Goal: Navigation & Orientation: Find specific page/section

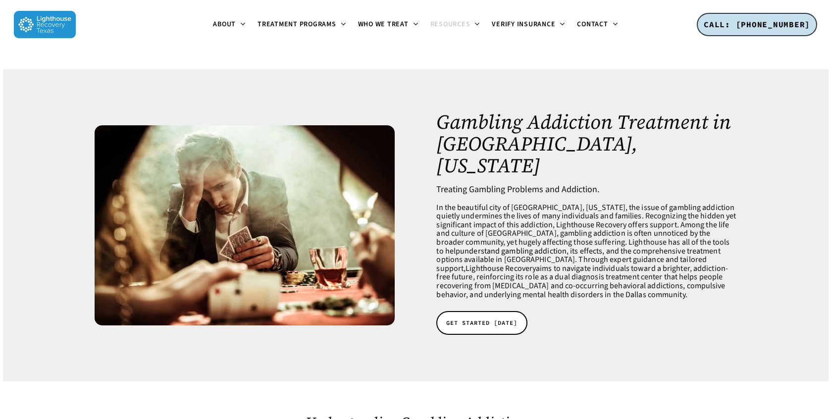
click at [47, 15] on img at bounding box center [45, 24] width 62 height 27
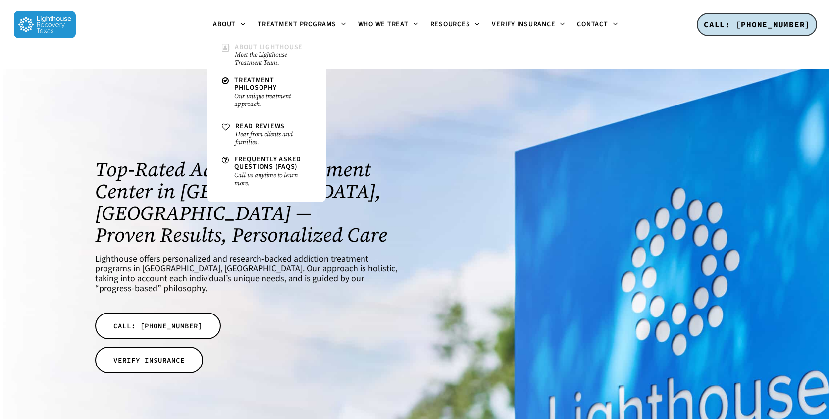
click at [255, 51] on small "Meet the Lighthouse Treatment Team." at bounding box center [273, 59] width 76 height 16
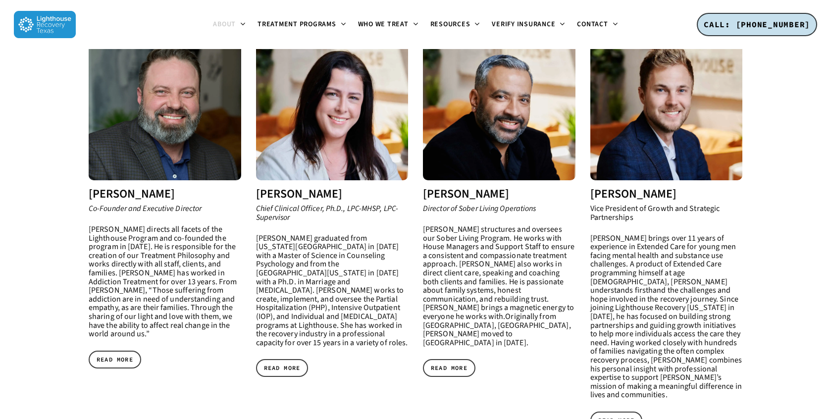
scroll to position [330, 0]
